Goal: Transaction & Acquisition: Purchase product/service

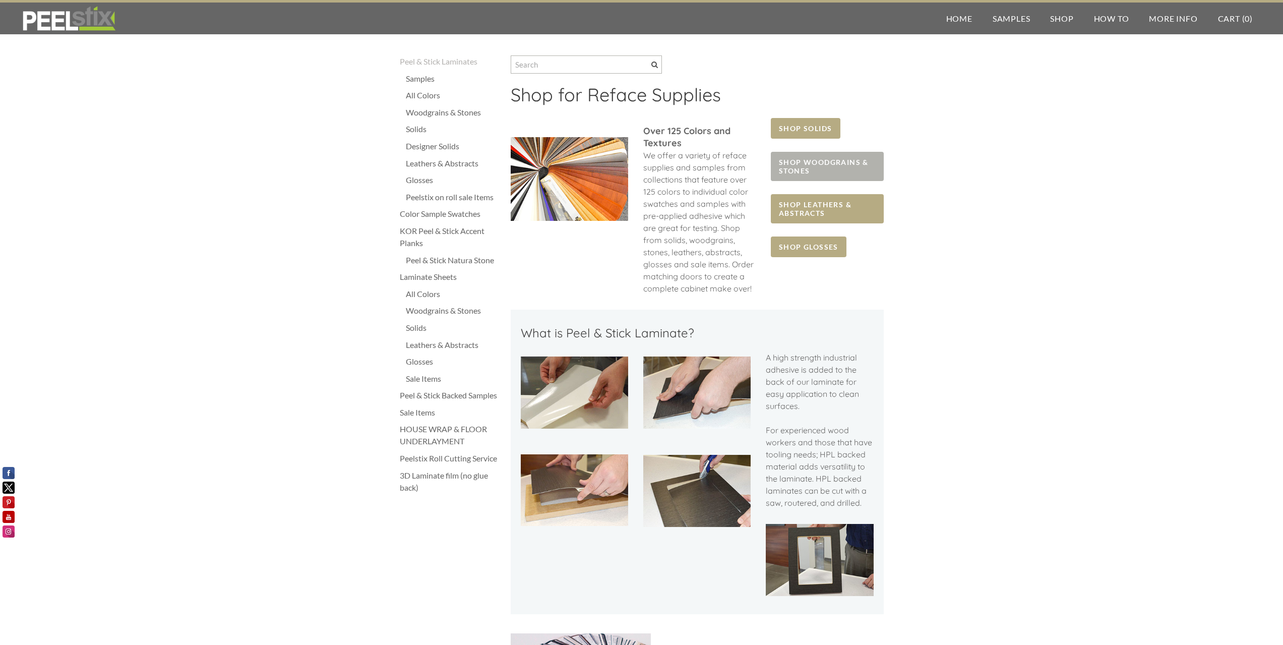
click at [829, 164] on span "SHOP WOODGRAINS & STONES" at bounding box center [827, 166] width 112 height 29
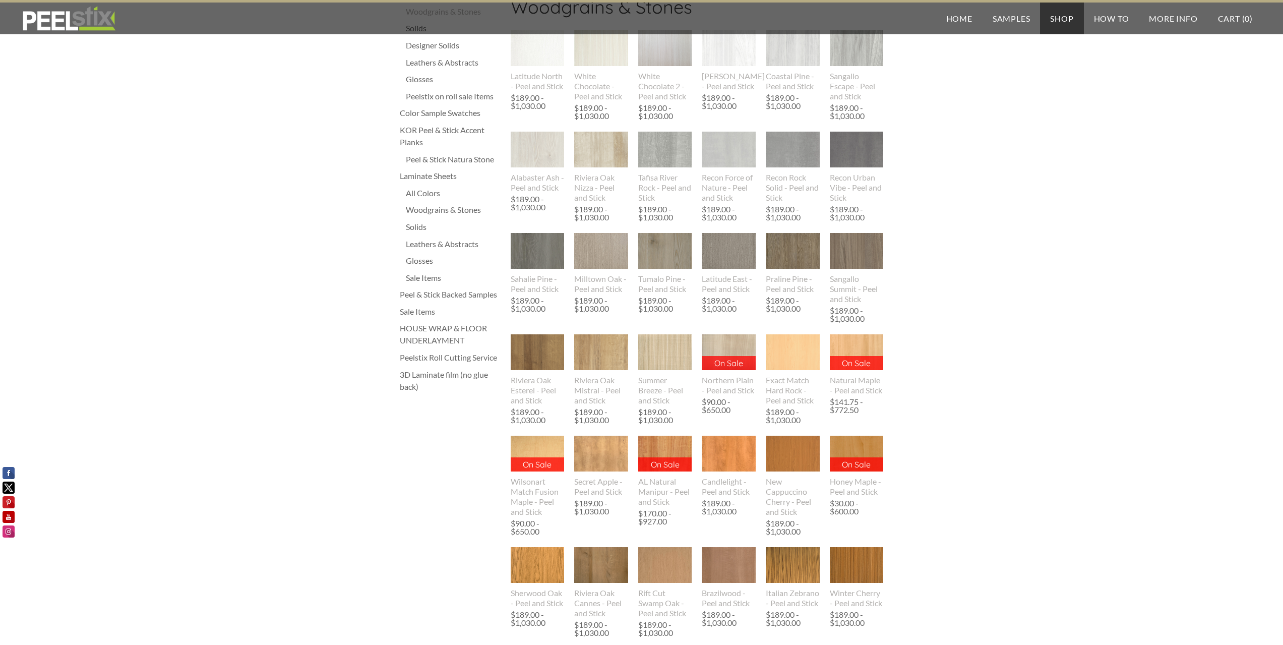
scroll to position [151, 0]
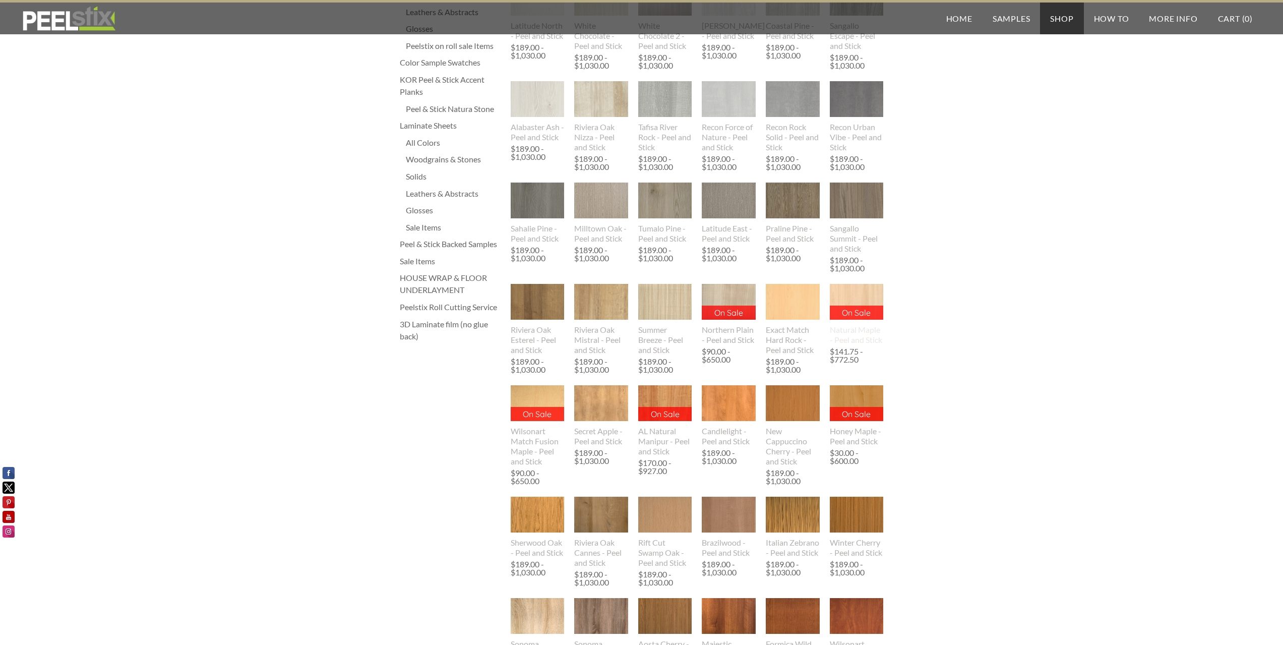
click at [874, 311] on img at bounding box center [856, 302] width 54 height 36
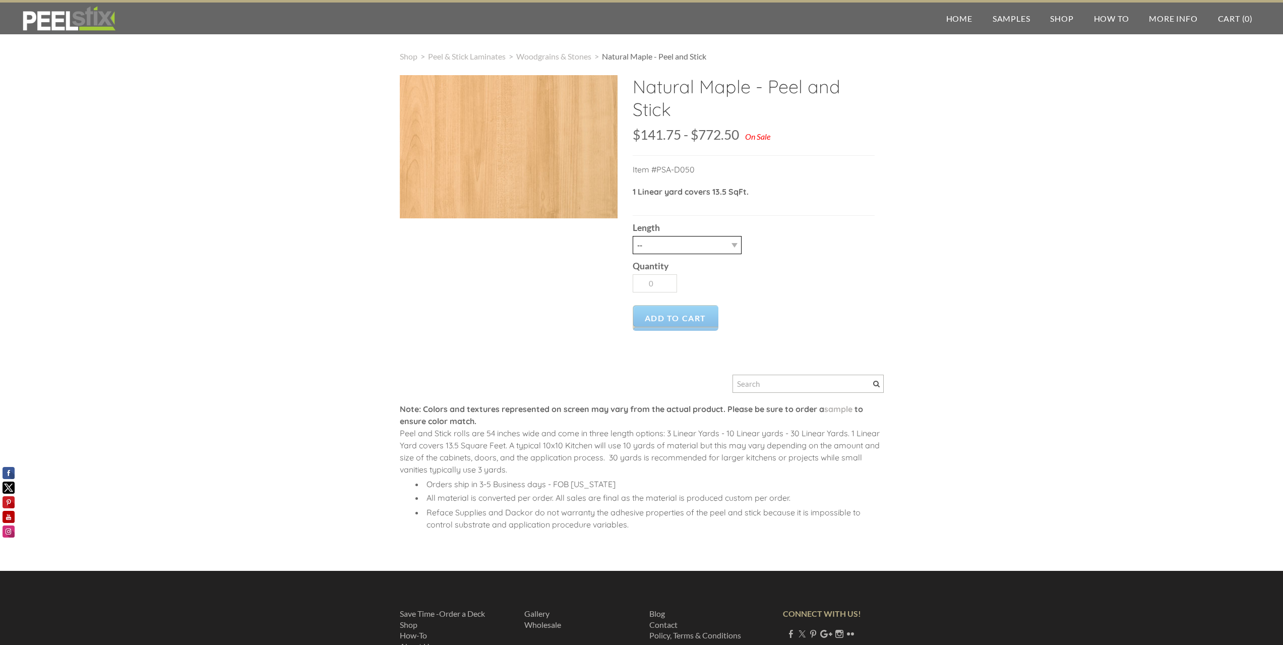
click at [733, 246] on select "-- 3LY 10LY 15LY 30LY" at bounding box center [687, 245] width 109 height 18
click at [790, 259] on div "Quantity 0" at bounding box center [754, 275] width 242 height 43
click at [740, 247] on select "-- 3LY 10LY 15LY 30LY" at bounding box center [687, 245] width 109 height 18
select select "30LY"
click at [633, 236] on select "-- 3LY 10LY 15LY 30LY" at bounding box center [687, 245] width 109 height 18
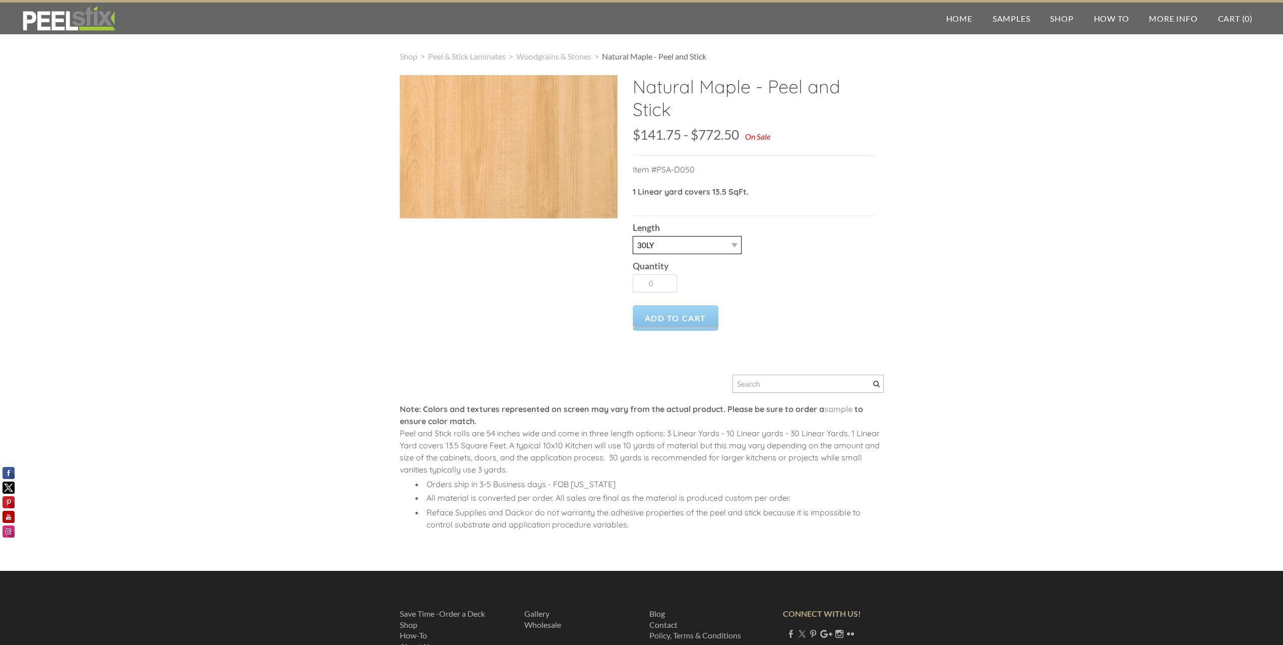
type input "1"
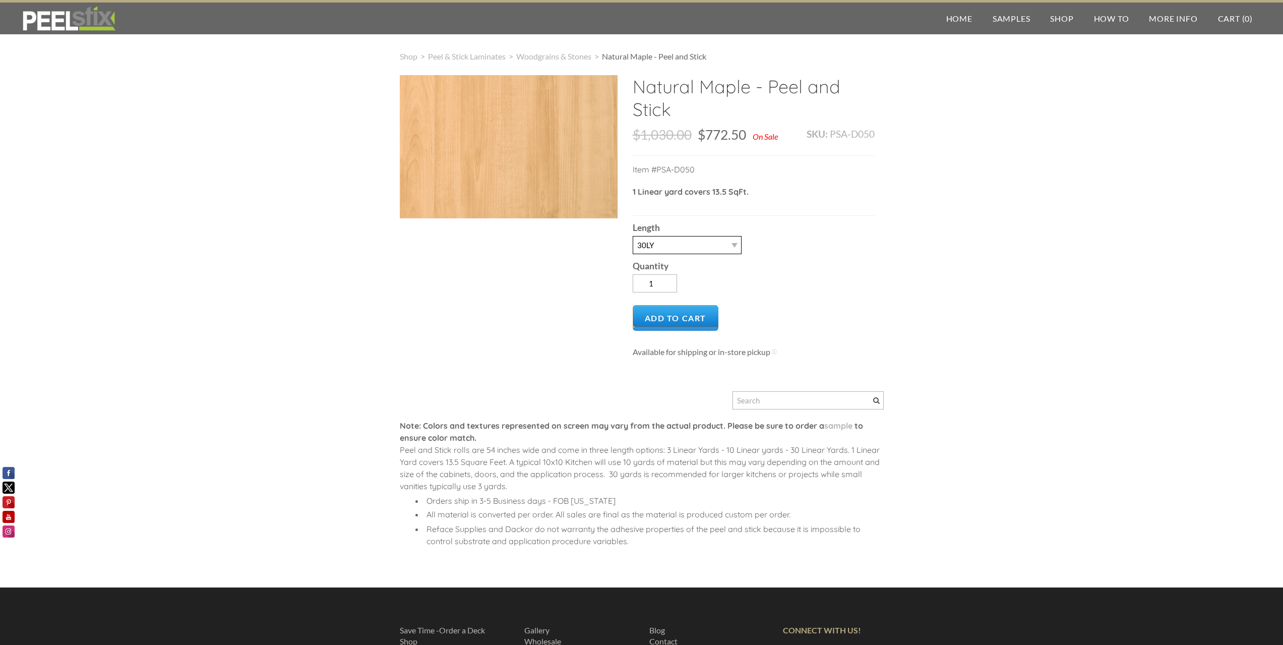
click at [732, 251] on select "-- 3LY 10LY 15LY 30LY" at bounding box center [687, 245] width 109 height 18
select select "15LY"
click at [633, 236] on select "-- 3LY 10LY 15LY 30LY" at bounding box center [687, 245] width 109 height 18
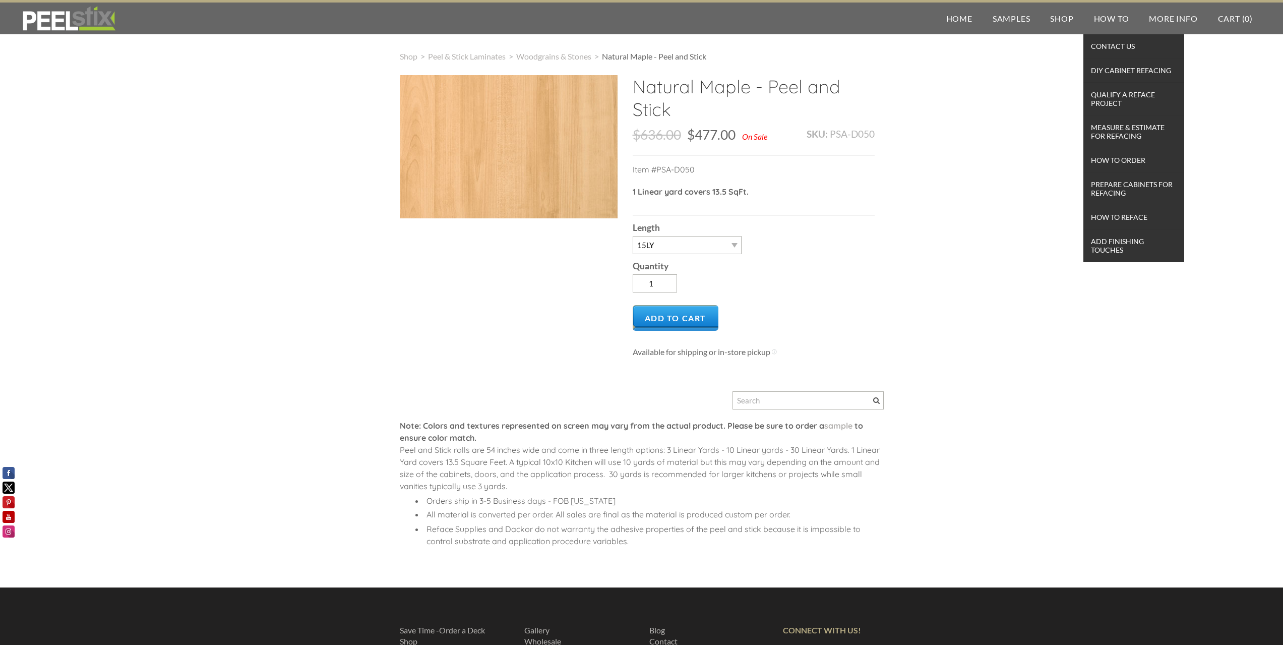
drag, startPoint x: 1104, startPoint y: 23, endPoint x: 1020, endPoint y: 113, distance: 123.5
click at [1020, 113] on div "Shop > Peel & Stick Laminates > Woodgrains & Stones > Natural Maple - Peel and …" at bounding box center [641, 308] width 1283 height 557
